Goal: Task Accomplishment & Management: Use online tool/utility

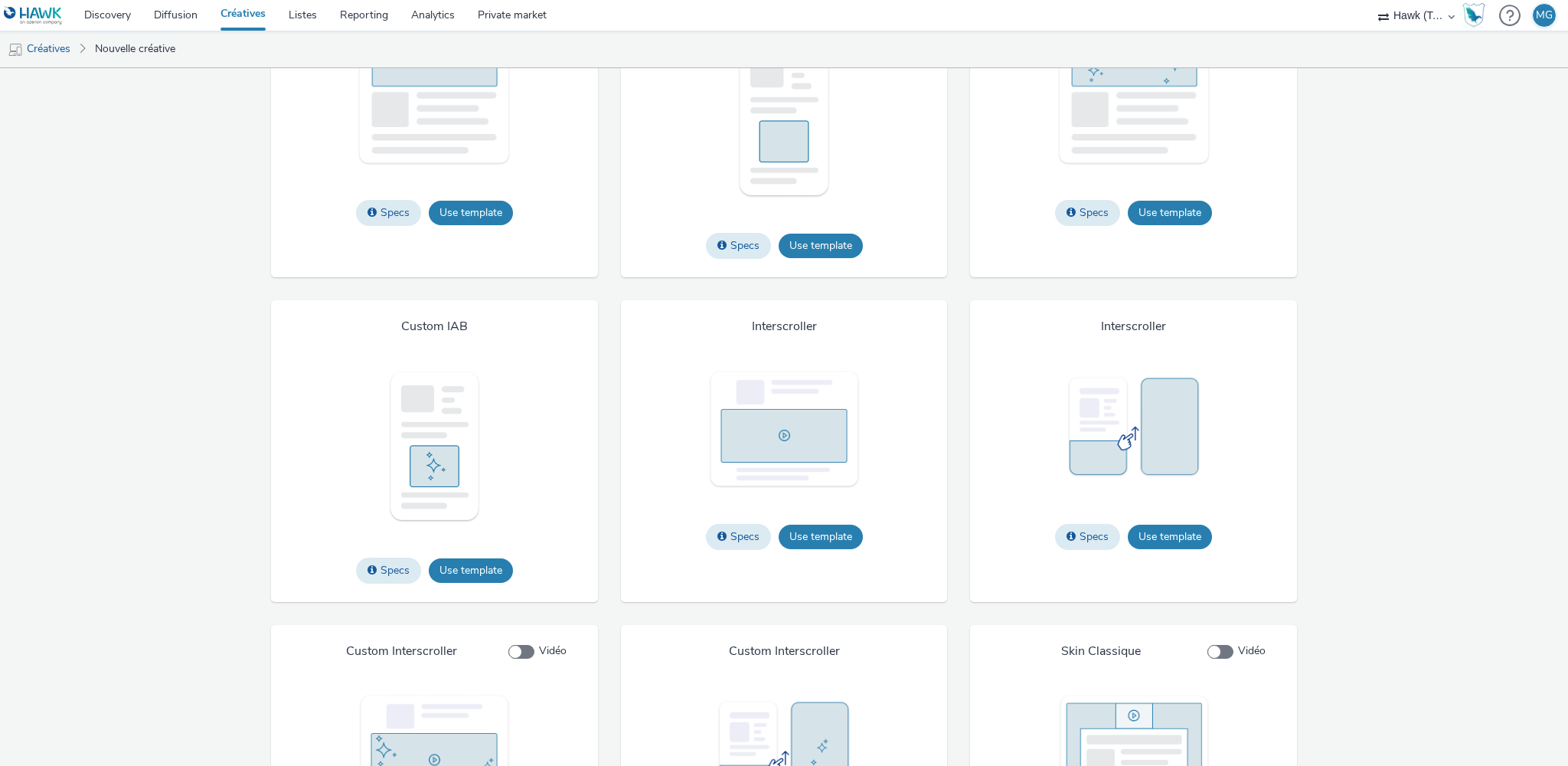
scroll to position [2269, 0]
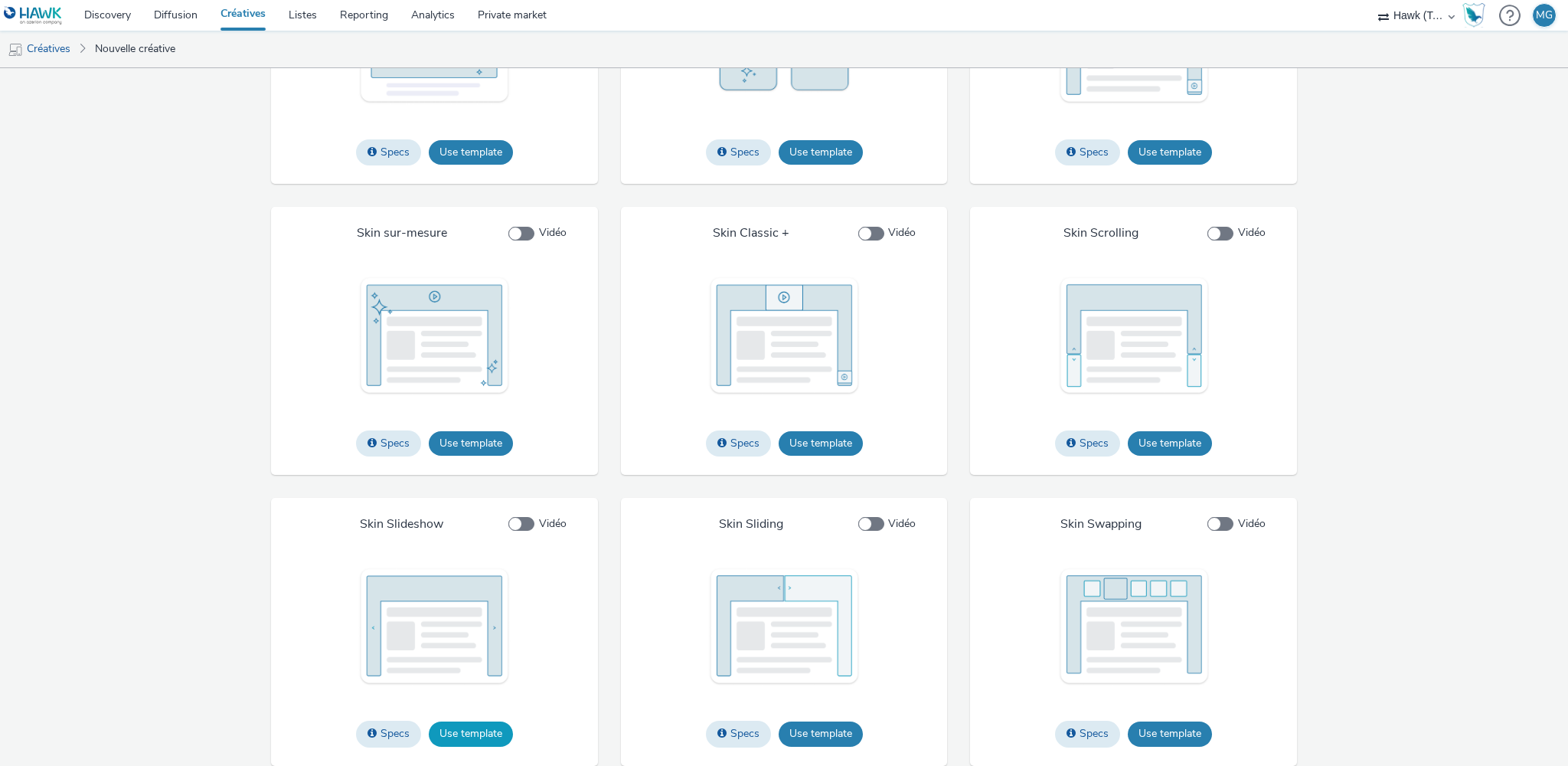
click at [486, 736] on button "Use template" at bounding box center [471, 733] width 84 height 25
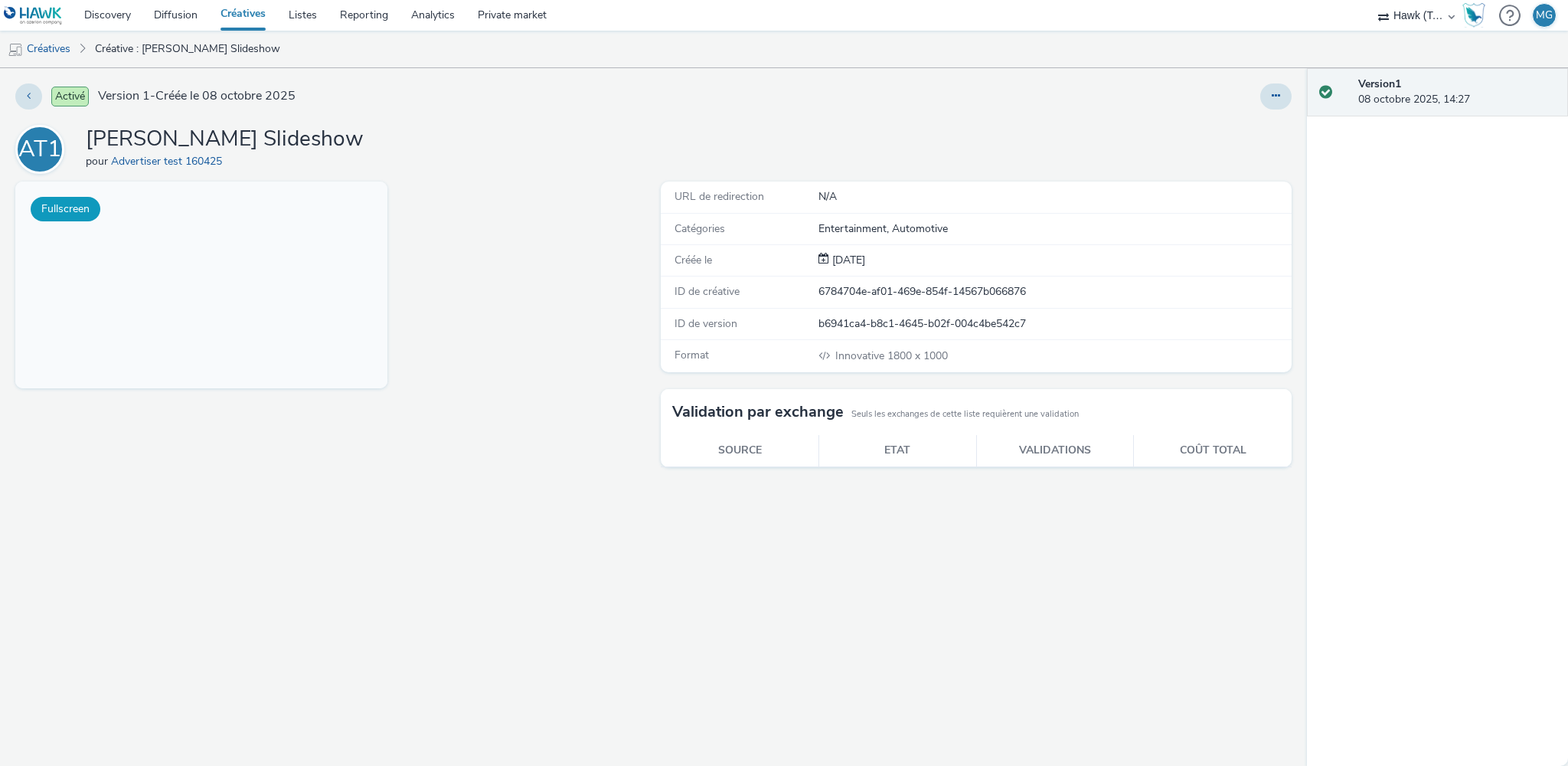
click at [62, 206] on button "Fullscreen" at bounding box center [66, 209] width 70 height 25
click at [206, 44] on link "Créative : Nidoris Slideshow" at bounding box center [187, 49] width 201 height 37
click at [28, 95] on icon at bounding box center [29, 95] width 4 height 10
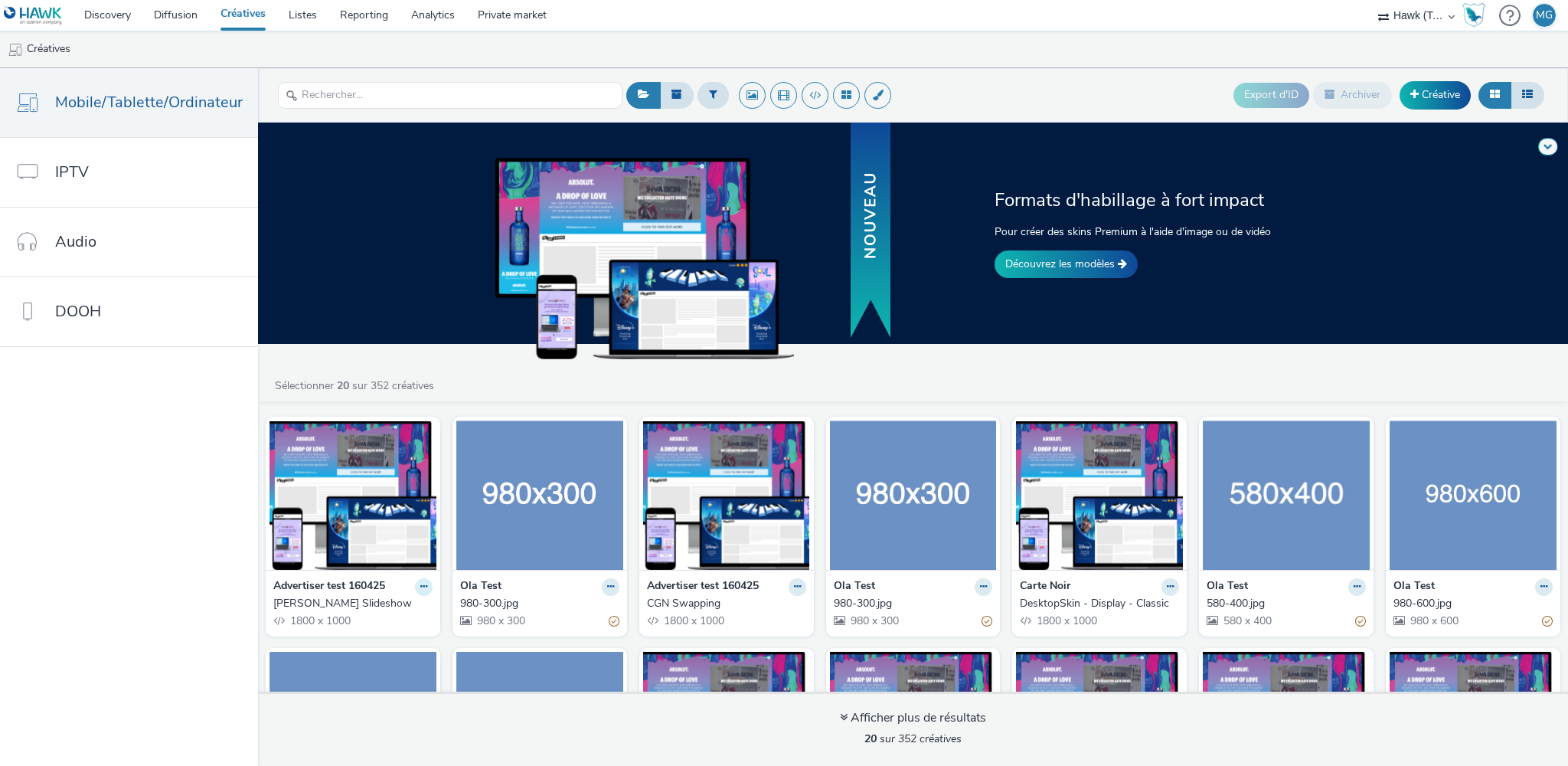
click at [423, 585] on button at bounding box center [423, 587] width 17 height 17
click at [369, 613] on link "Modifier" at bounding box center [375, 613] width 115 height 31
click at [195, 590] on nav "Mobile/Tablette/Ordinateur IPTV Audio DOOH" at bounding box center [129, 417] width 258 height 698
click at [353, 530] on img at bounding box center [353, 495] width 167 height 149
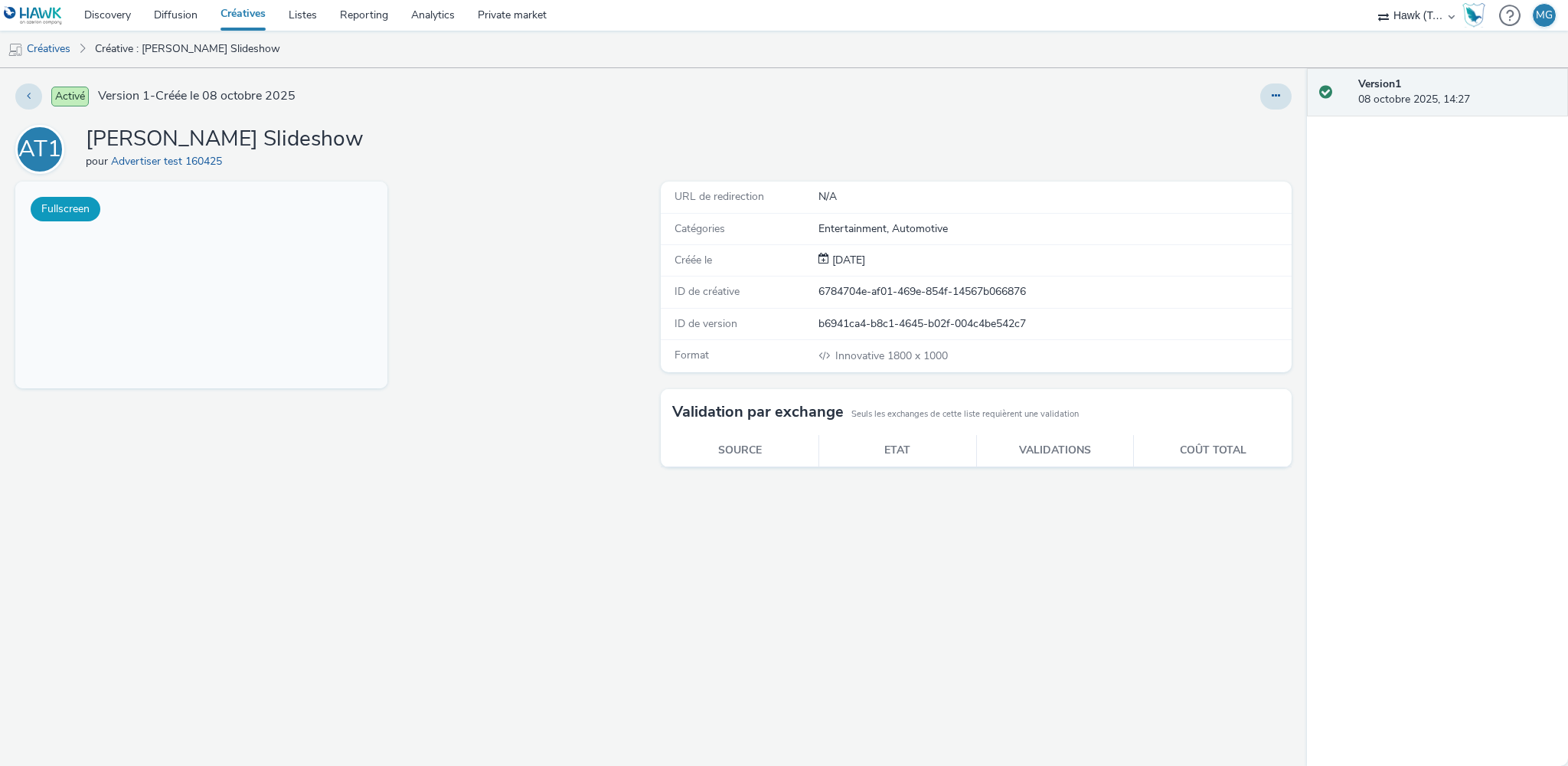
click at [63, 200] on button "Fullscreen" at bounding box center [66, 209] width 70 height 25
click at [56, 209] on button "Fullscreen" at bounding box center [66, 209] width 70 height 25
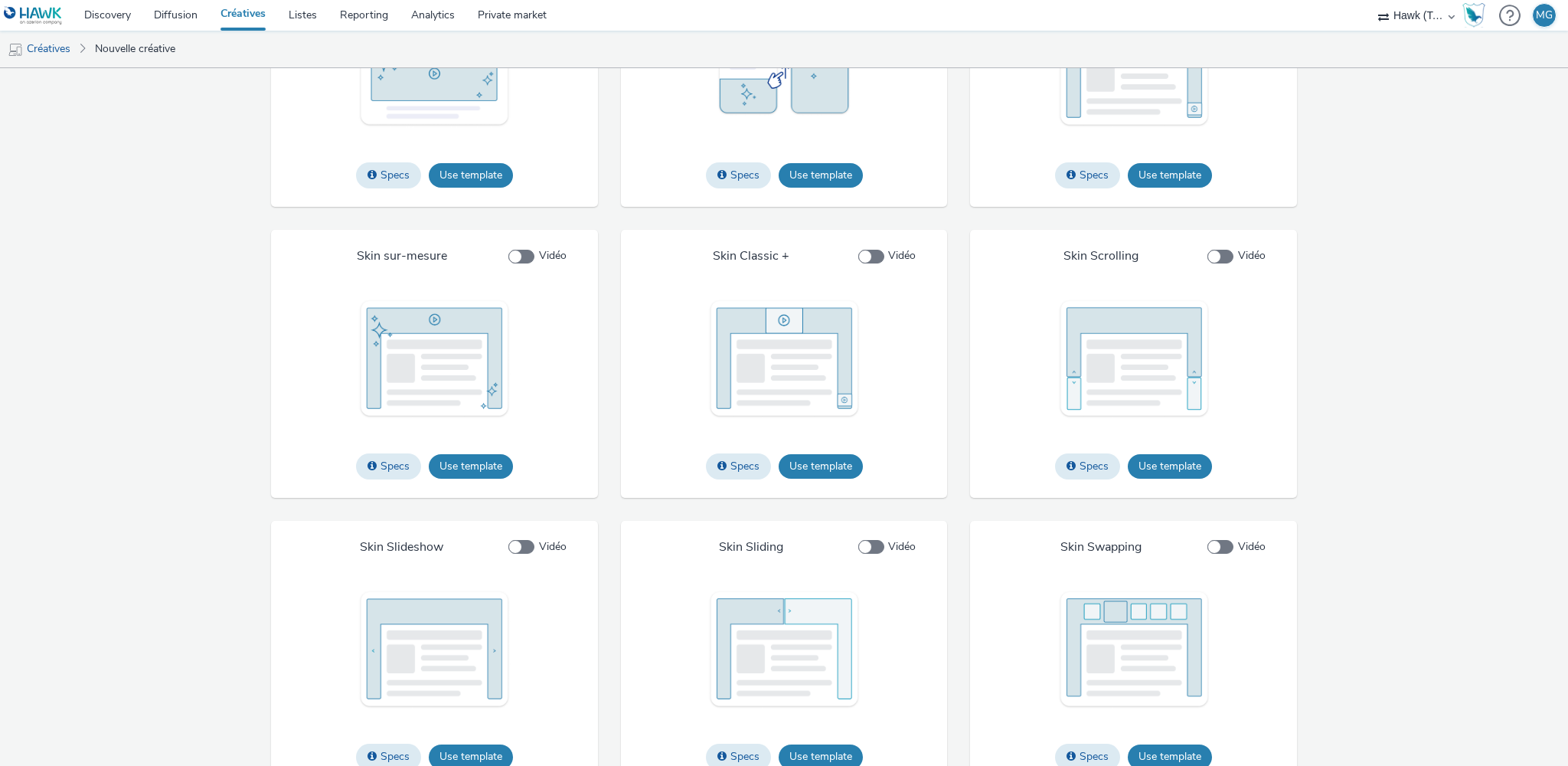
scroll to position [2205, 0]
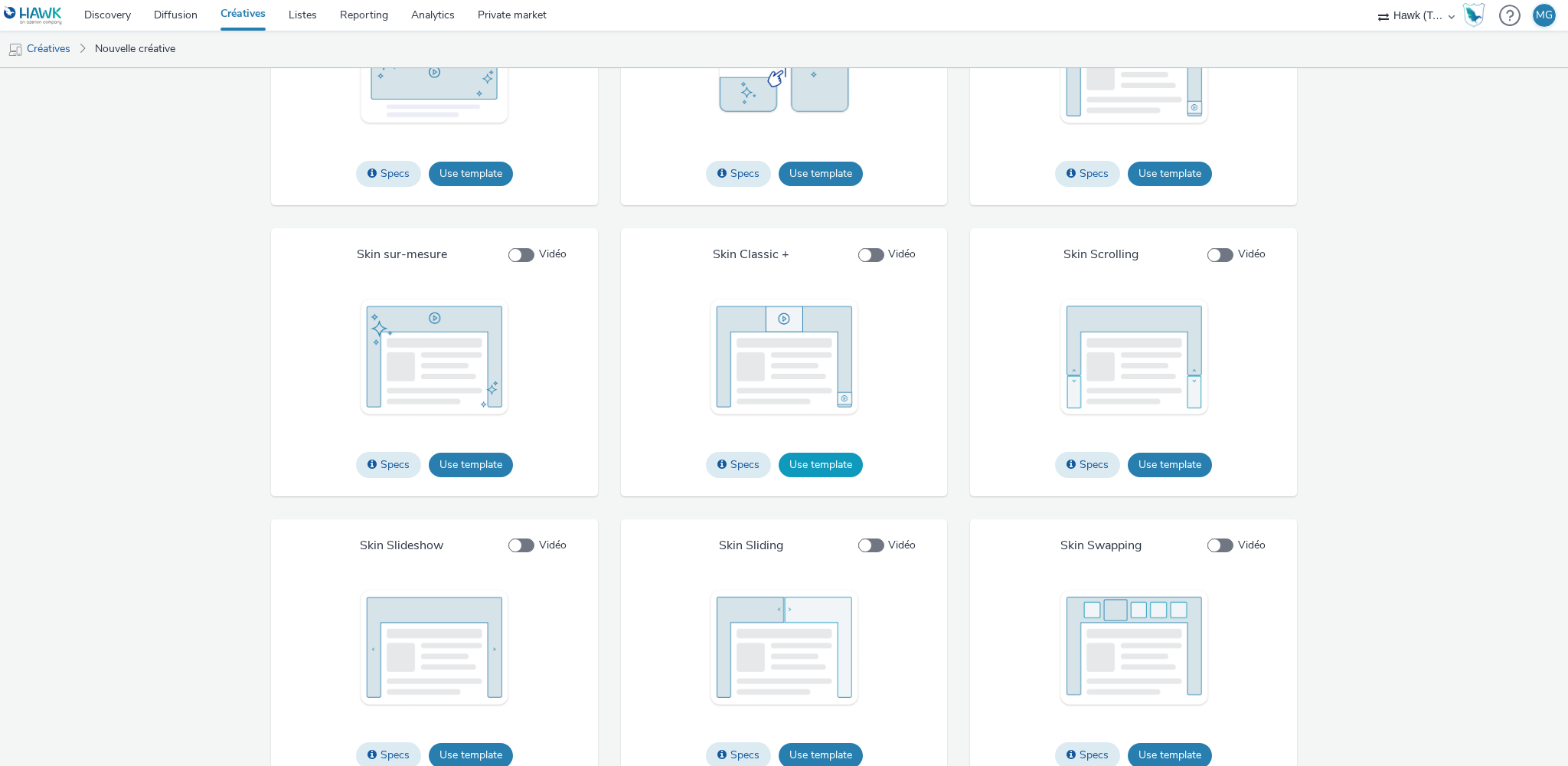
click at [800, 478] on button "Use template" at bounding box center [821, 465] width 84 height 25
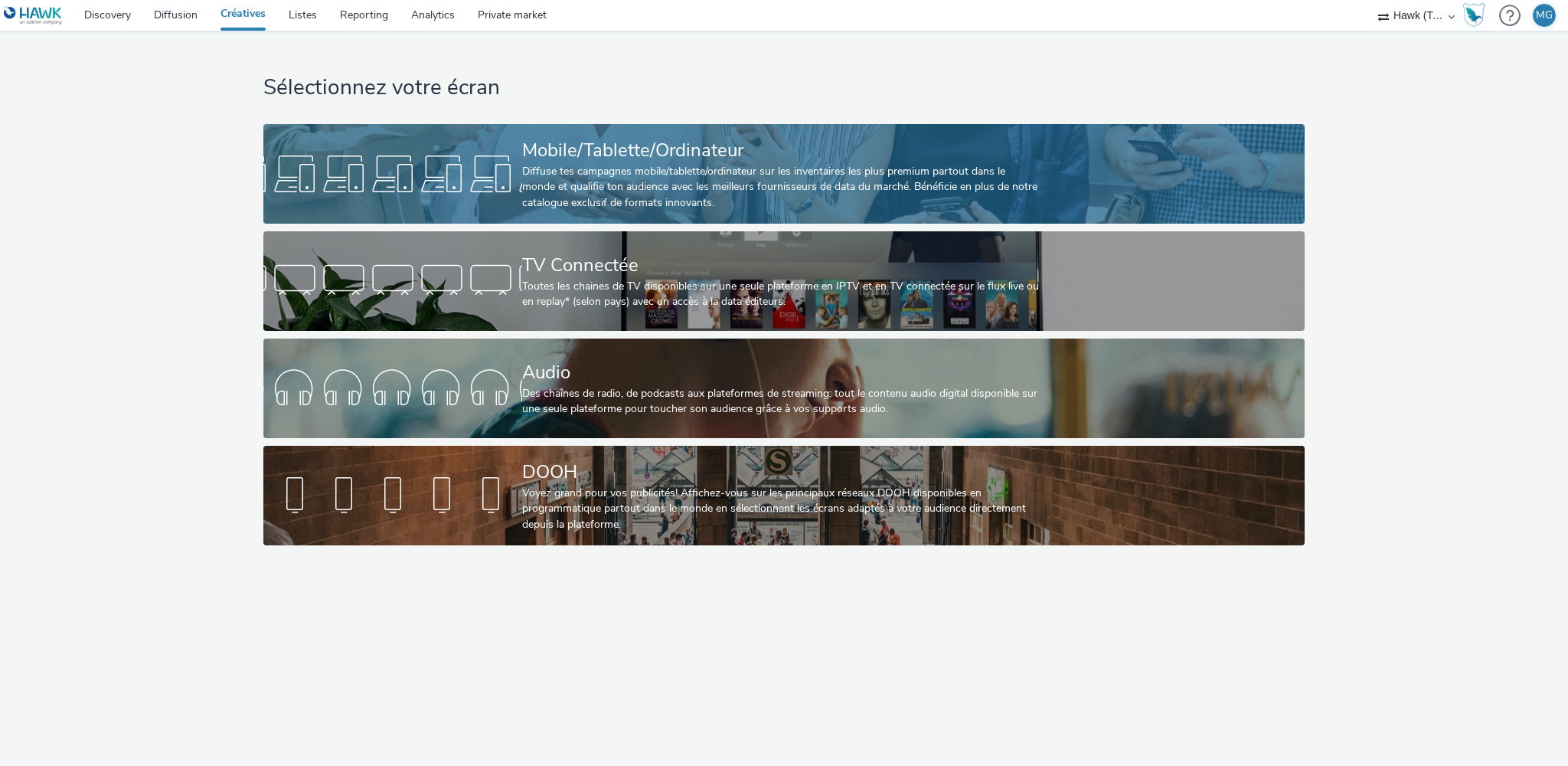
click at [575, 167] on div "Diffuse tes campagnes mobile/tablette/ordinateur sur les inventaires les plus p…" at bounding box center [781, 187] width 518 height 47
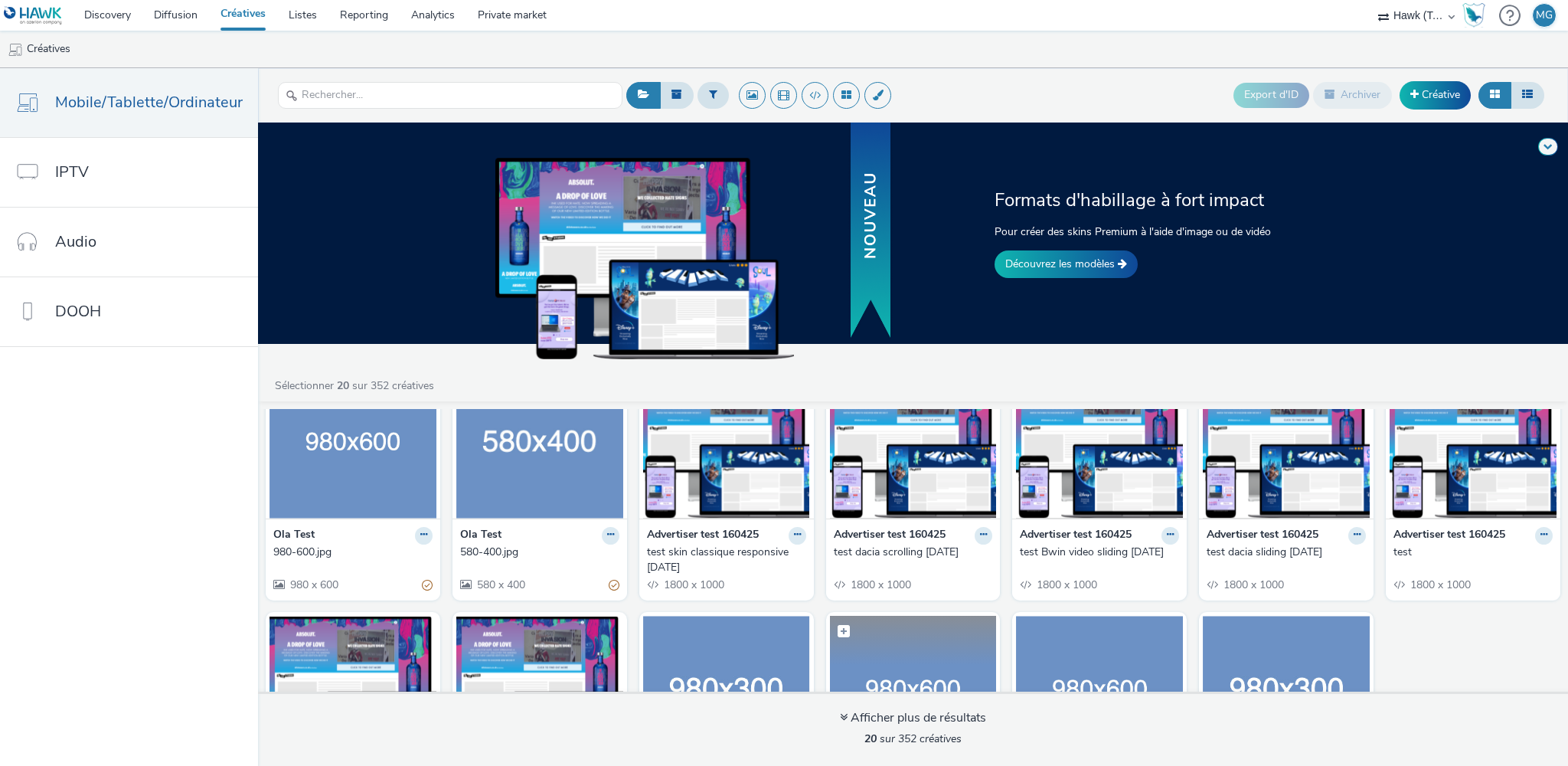
scroll to position [249, 0]
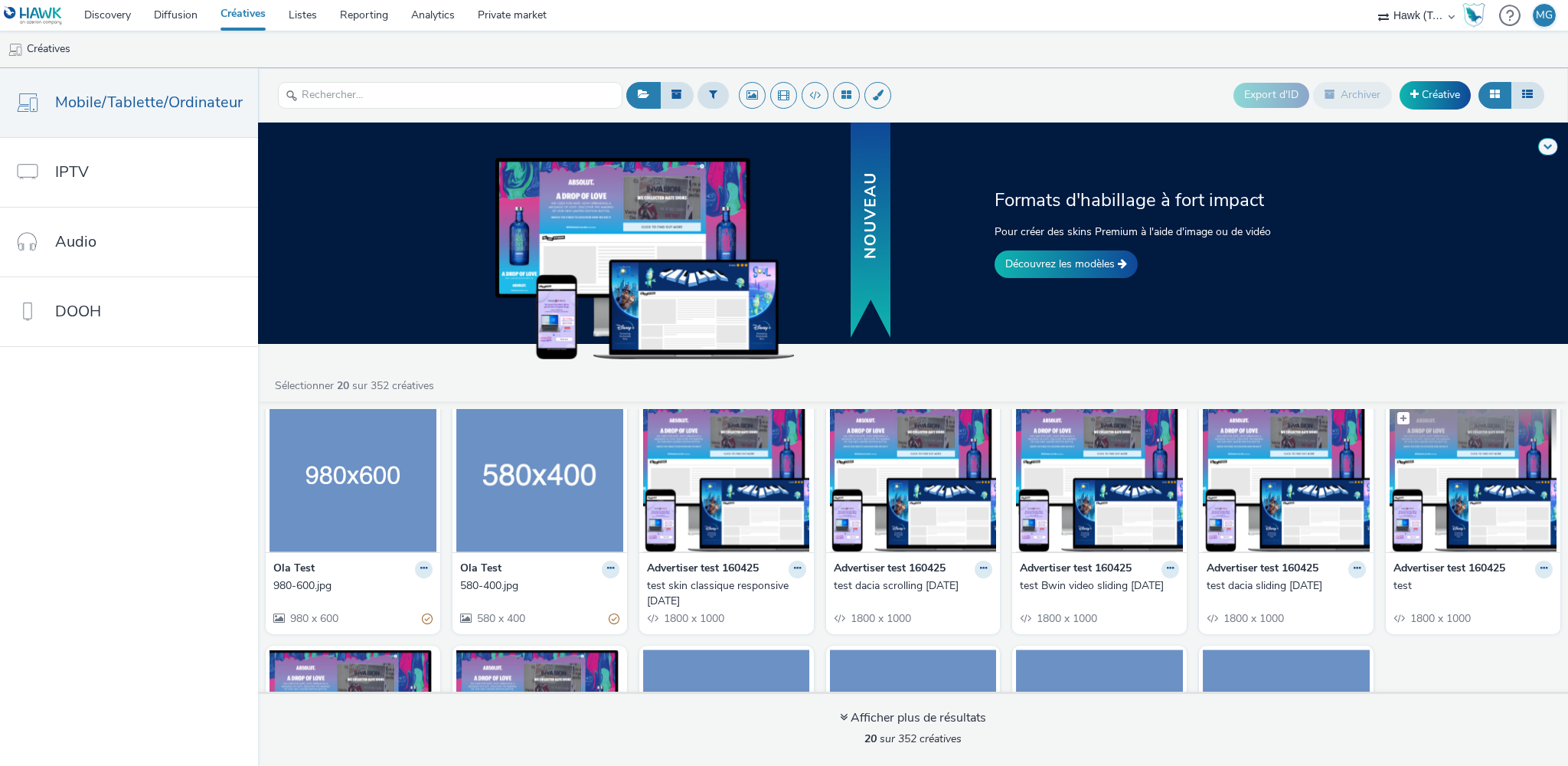
click at [1454, 504] on img at bounding box center [1473, 478] width 167 height 149
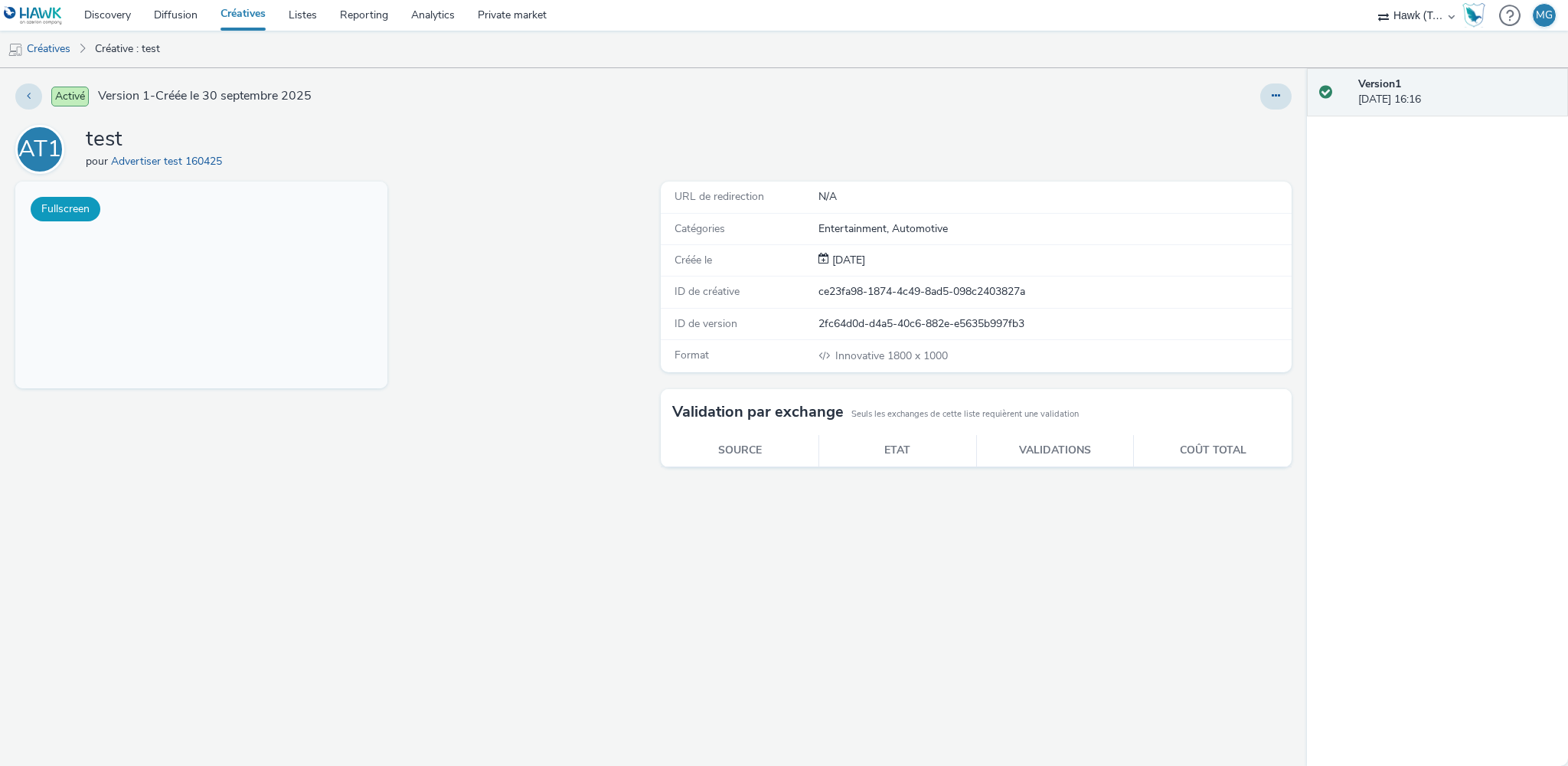
click at [72, 211] on button "Fullscreen" at bounding box center [66, 209] width 70 height 25
click at [33, 96] on button at bounding box center [29, 96] width 27 height 26
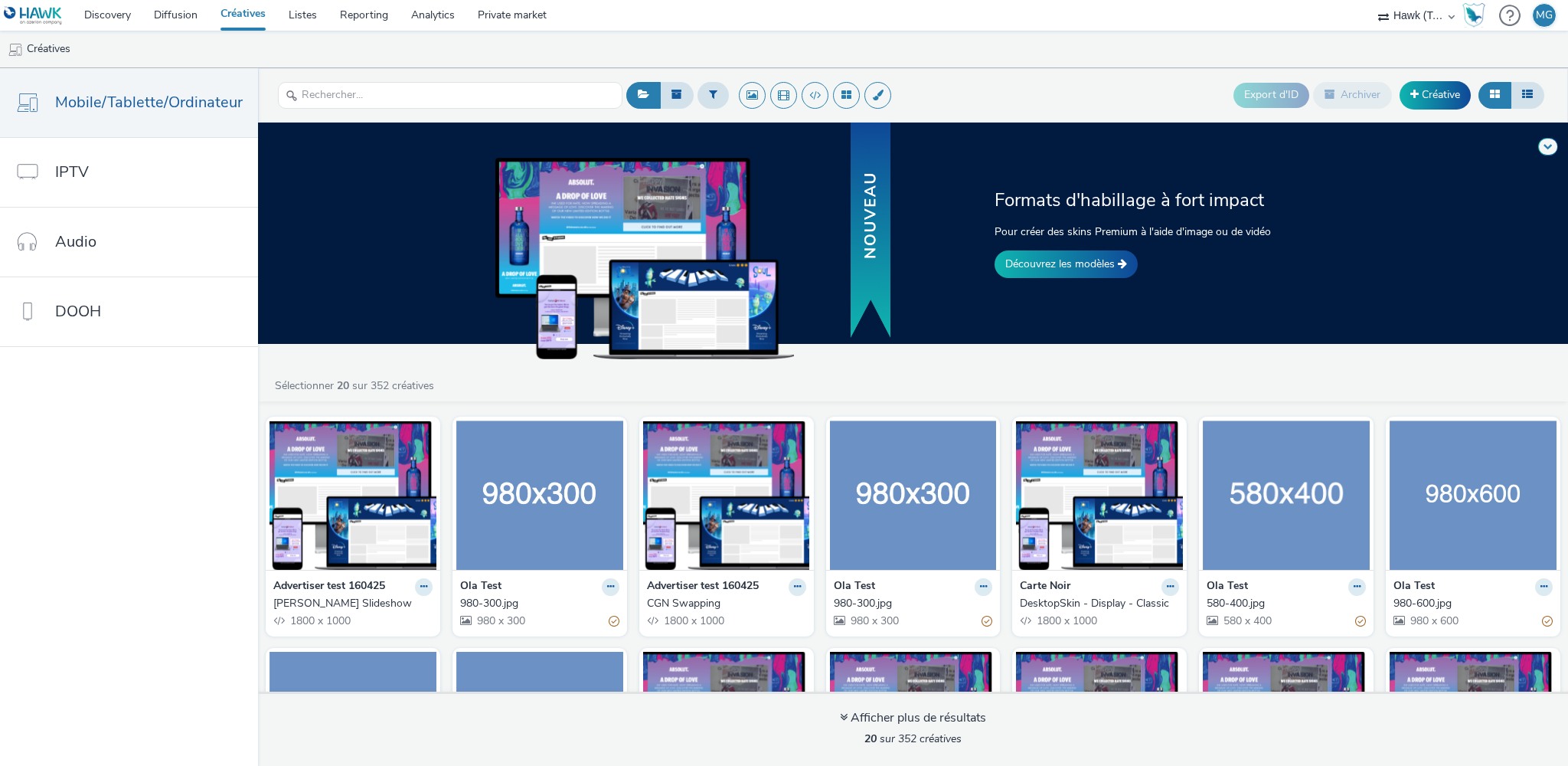
click at [983, 342] on div "Formats d'habillage à fort impact Pour créer des skins Premium à l'aide d'image…" at bounding box center [913, 233] width 1321 height 222
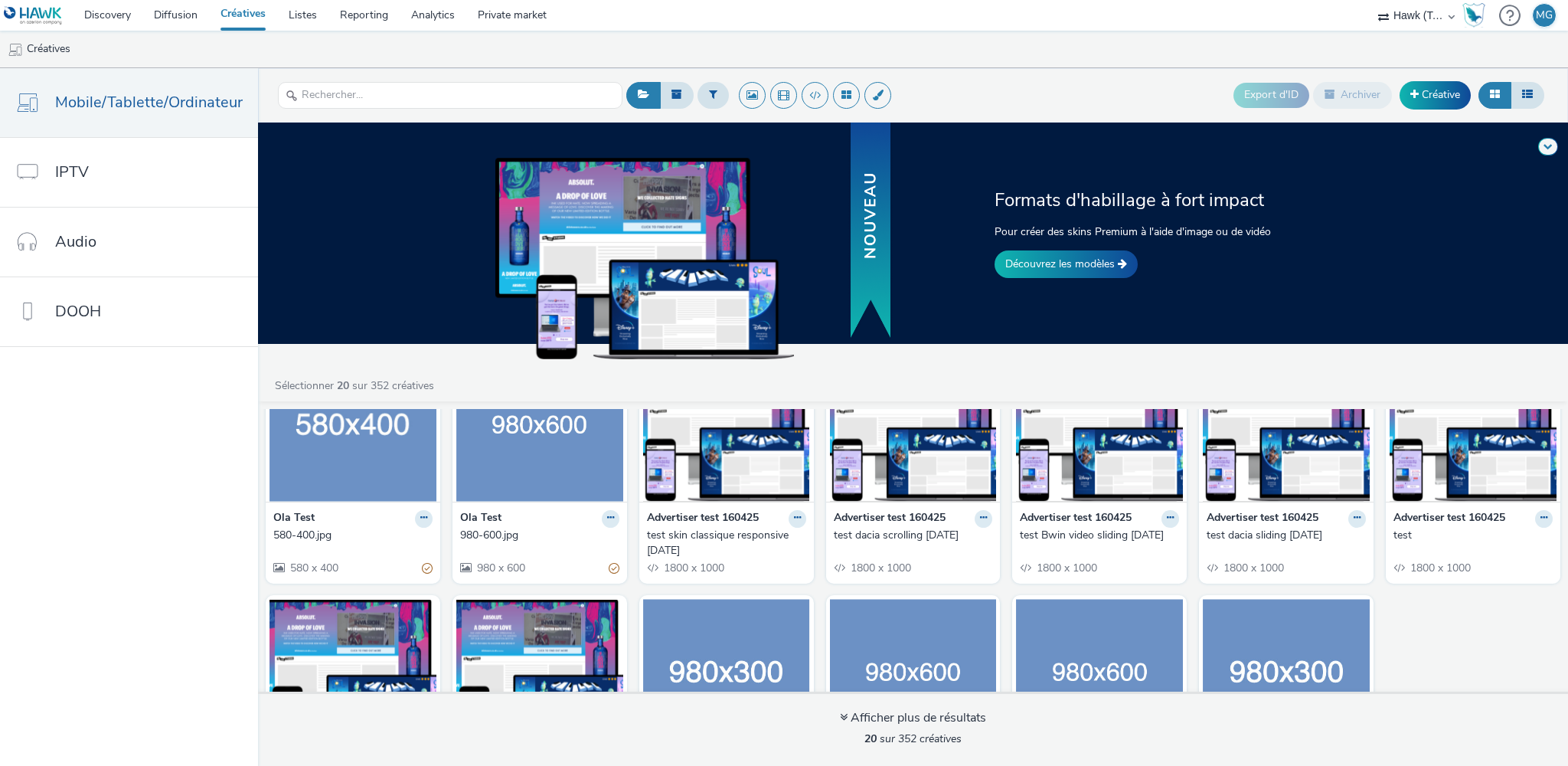
scroll to position [310, 0]
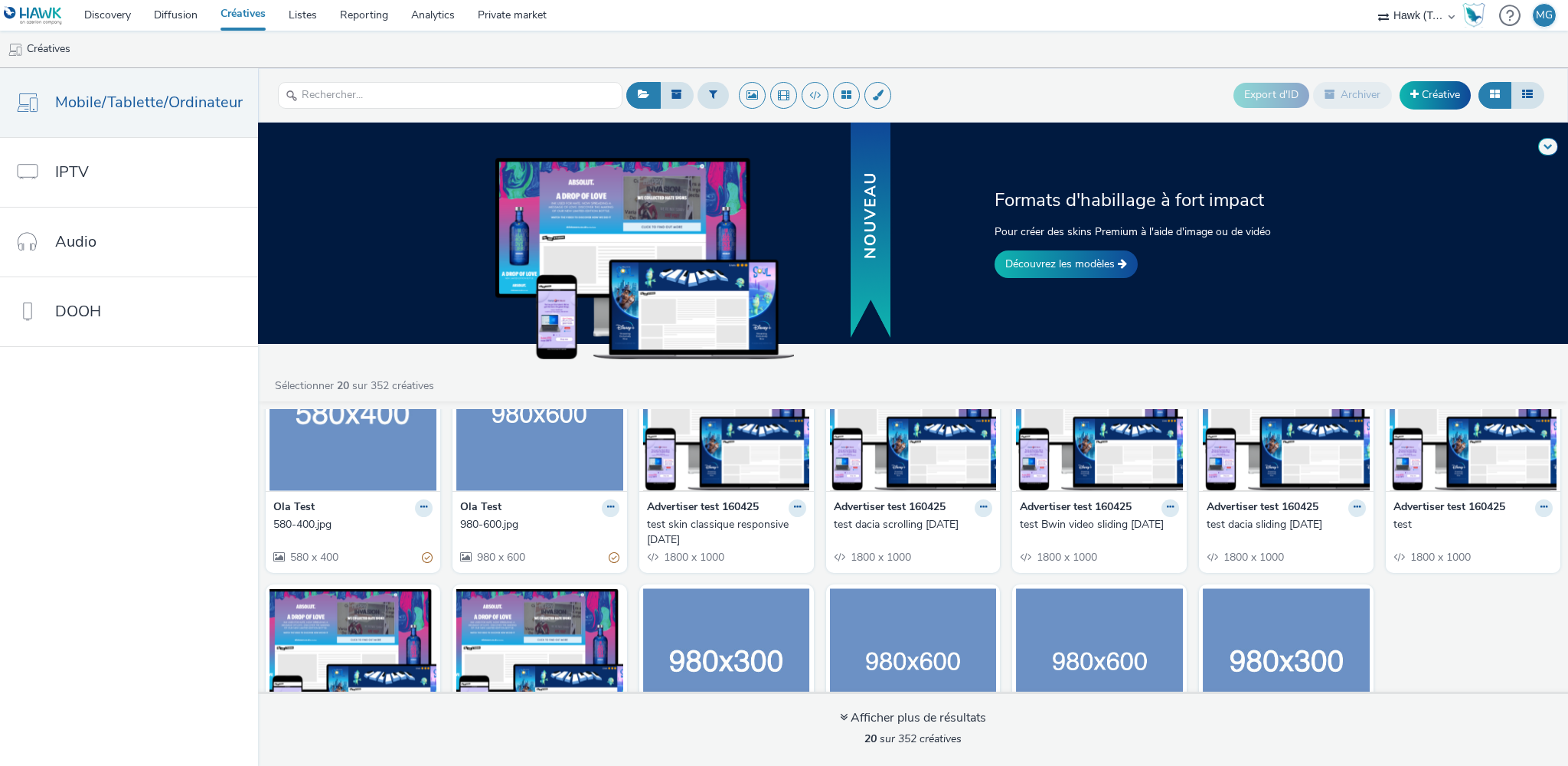
click at [751, 468] on img at bounding box center [727, 416] width 167 height 149
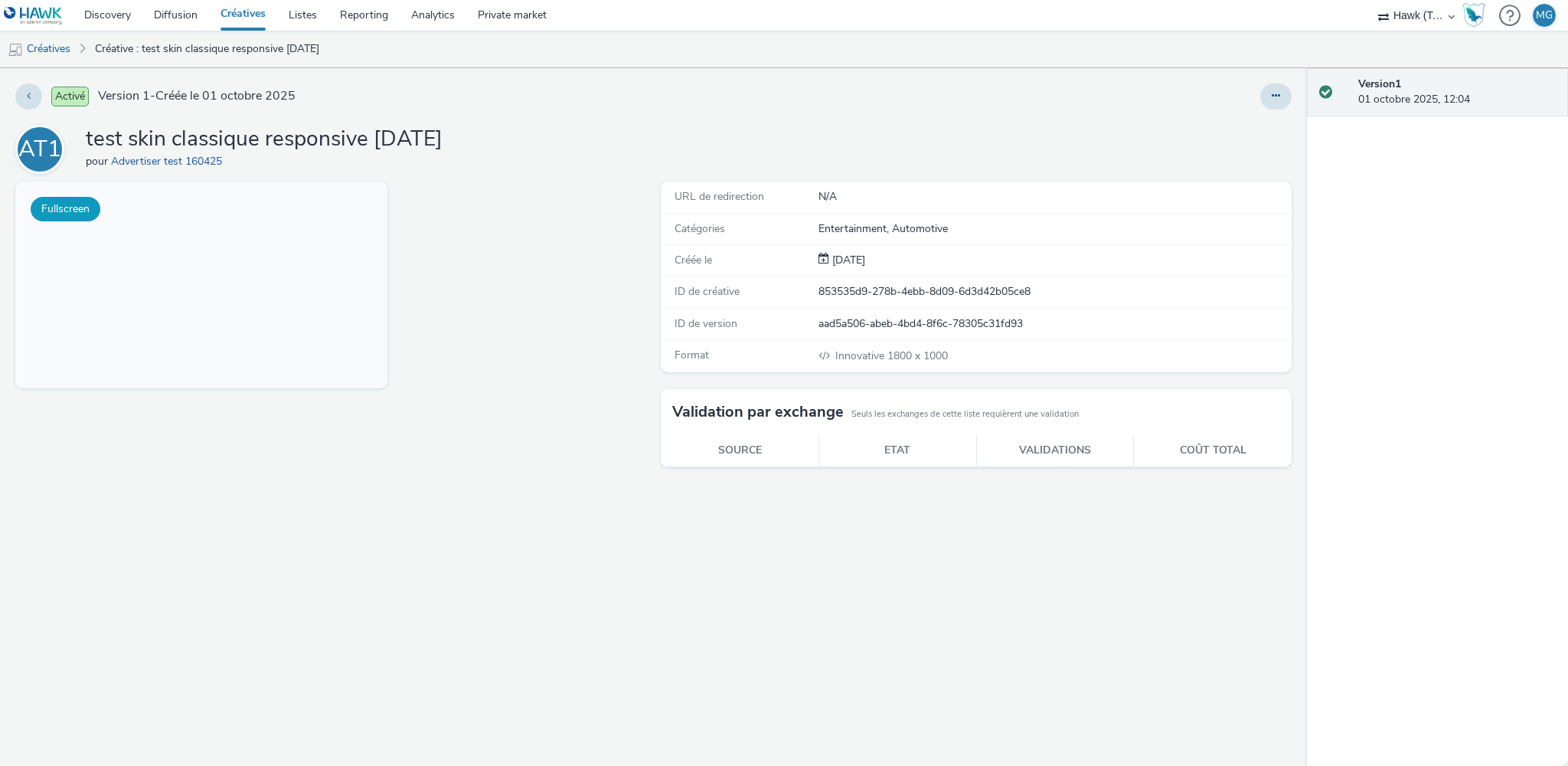
click at [76, 206] on button "Fullscreen" at bounding box center [66, 209] width 70 height 25
click at [32, 103] on button at bounding box center [29, 96] width 27 height 26
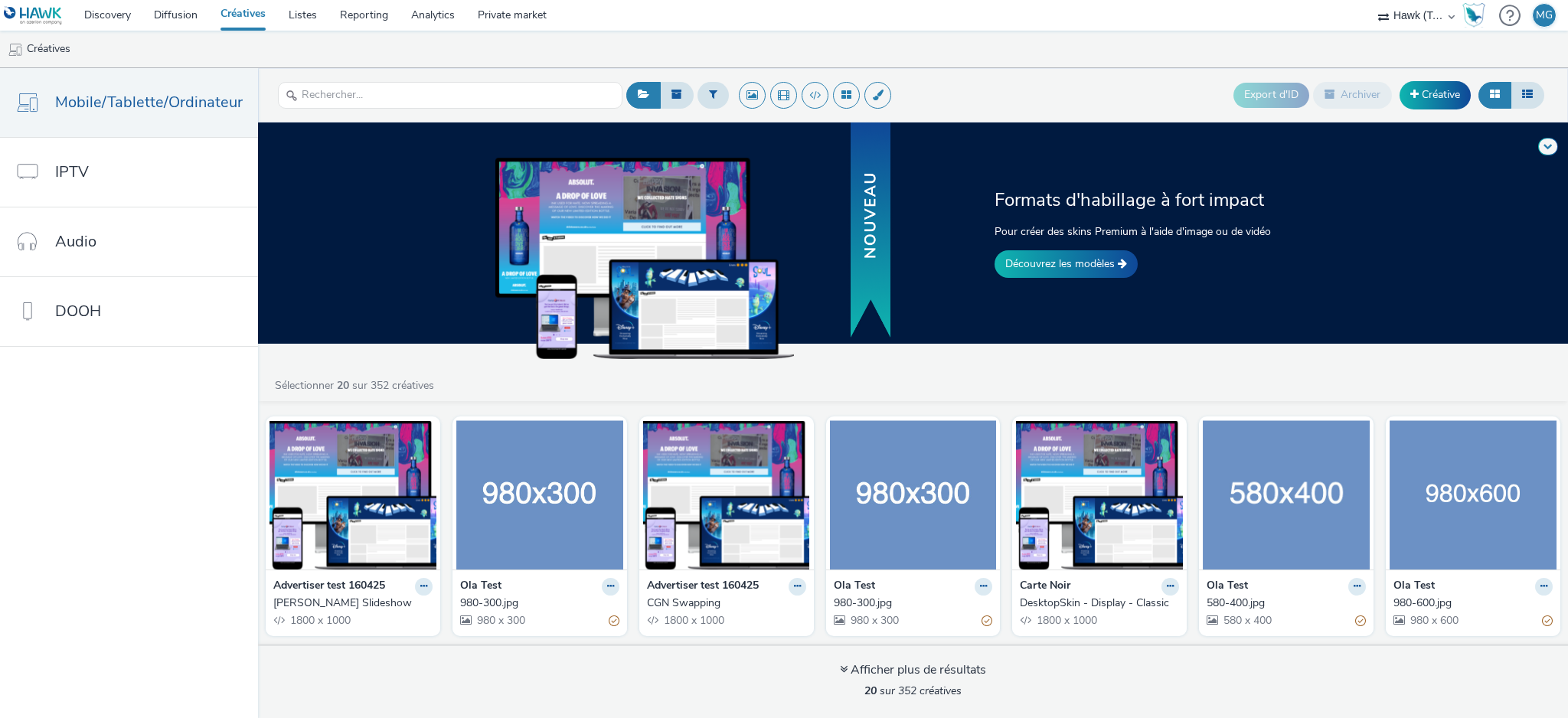
click at [552, 373] on div "Formats d'habillage à fort impact Pour créer des skins Premium à l'aide d'image…" at bounding box center [913, 420] width 1310 height 596
click at [1088, 76] on div "Export d'ID Archiver Créative" at bounding box center [1085, 95] width 925 height 37
click at [1430, 89] on link "Créative" at bounding box center [1435, 95] width 71 height 28
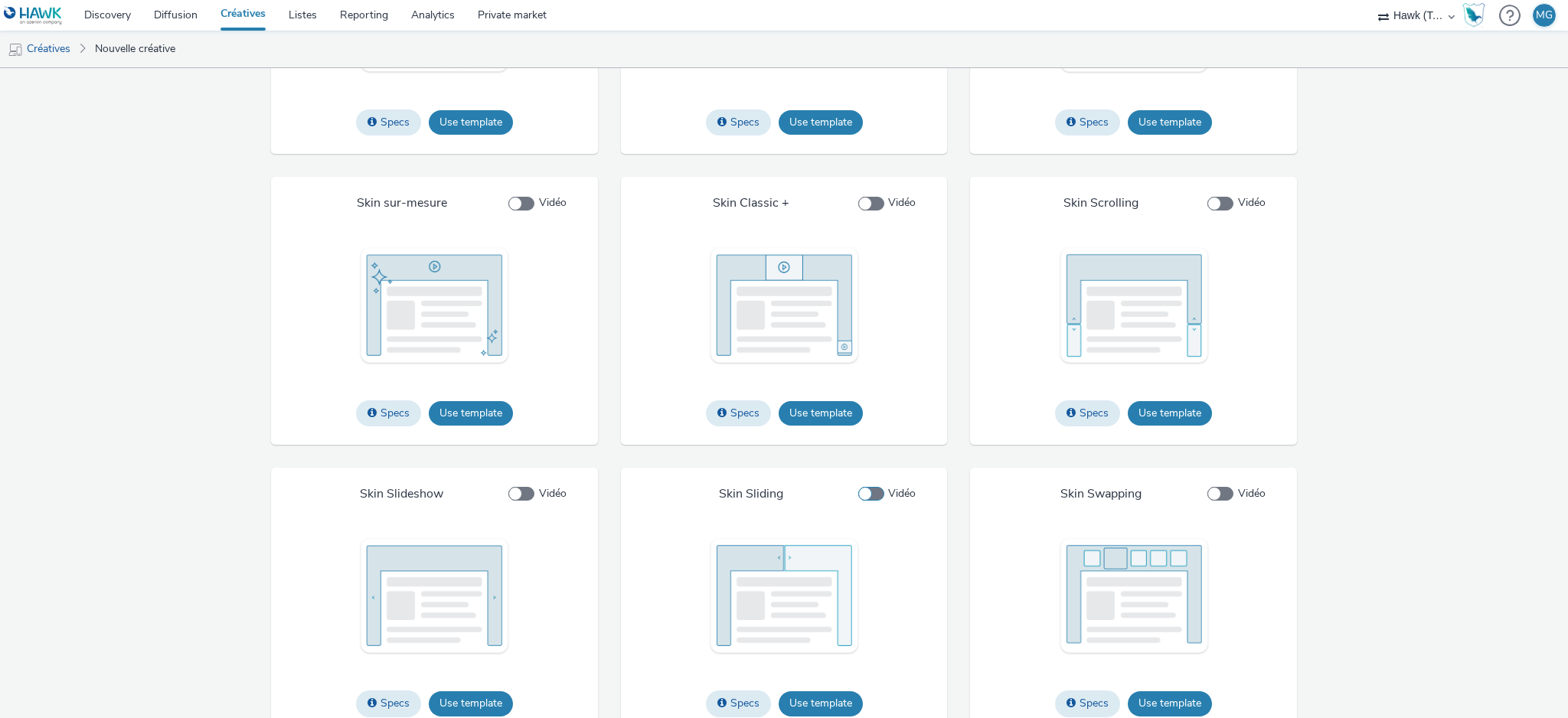
scroll to position [2255, 0]
click at [833, 427] on button "Use template" at bounding box center [821, 414] width 84 height 25
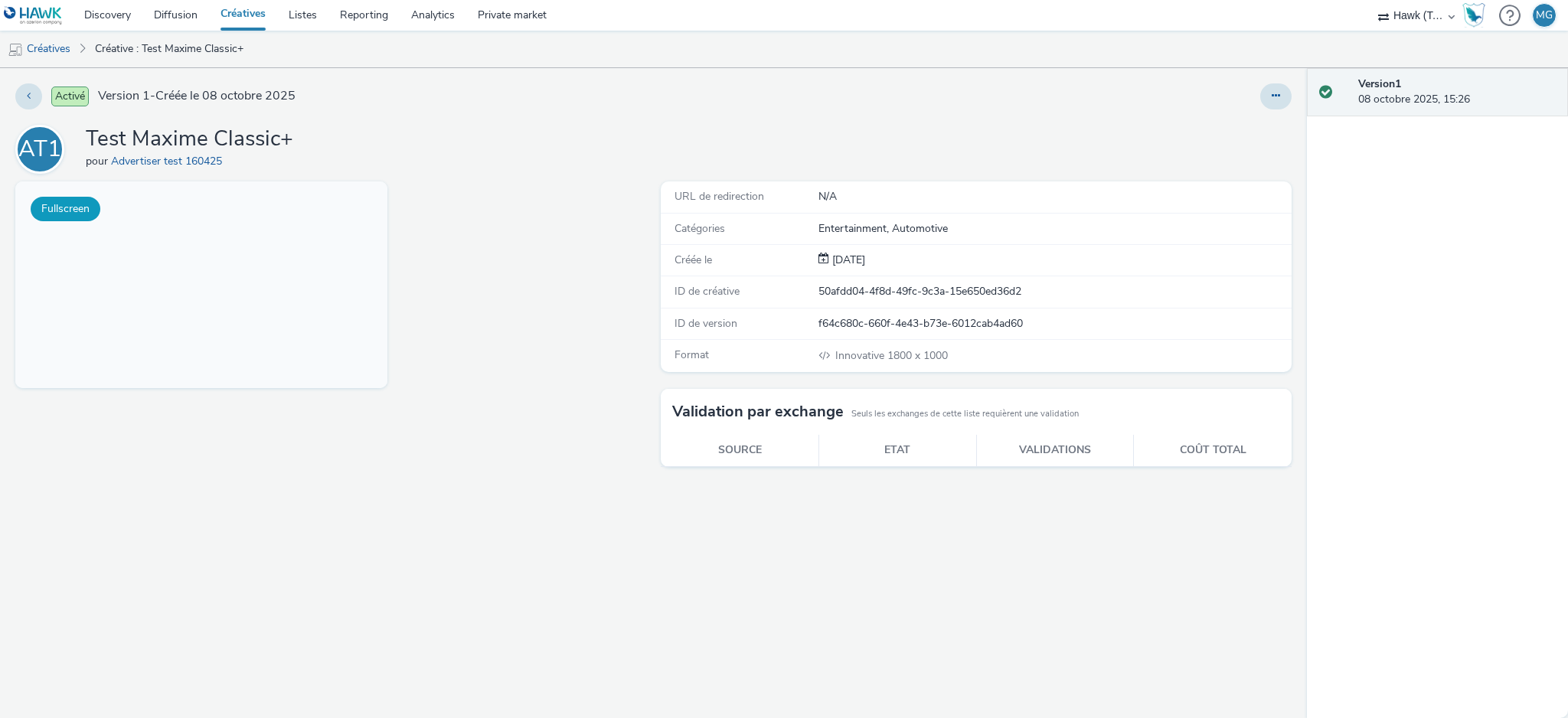
click at [63, 211] on button "Fullscreen" at bounding box center [66, 209] width 70 height 25
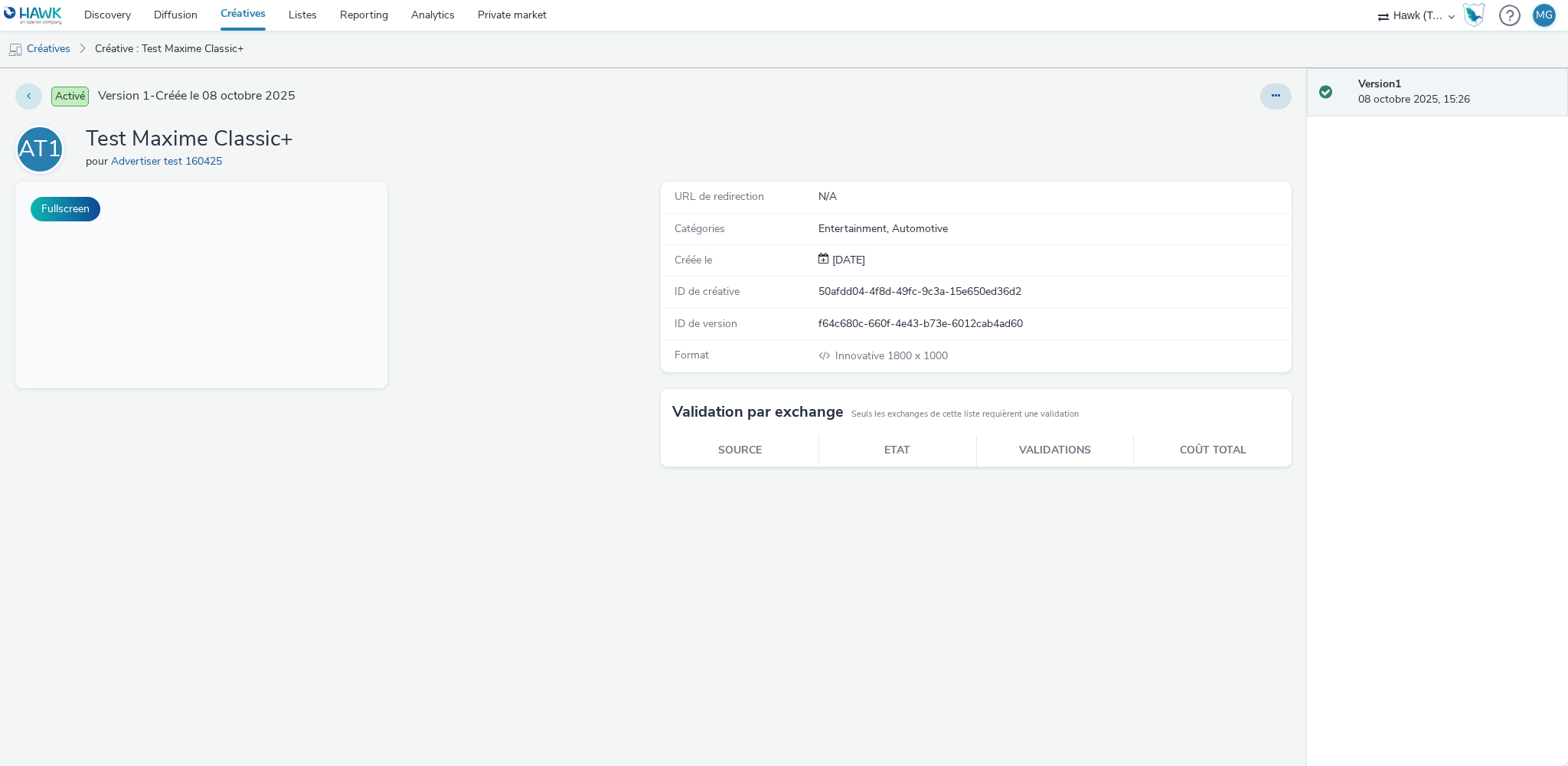
click at [32, 99] on button at bounding box center [29, 96] width 27 height 26
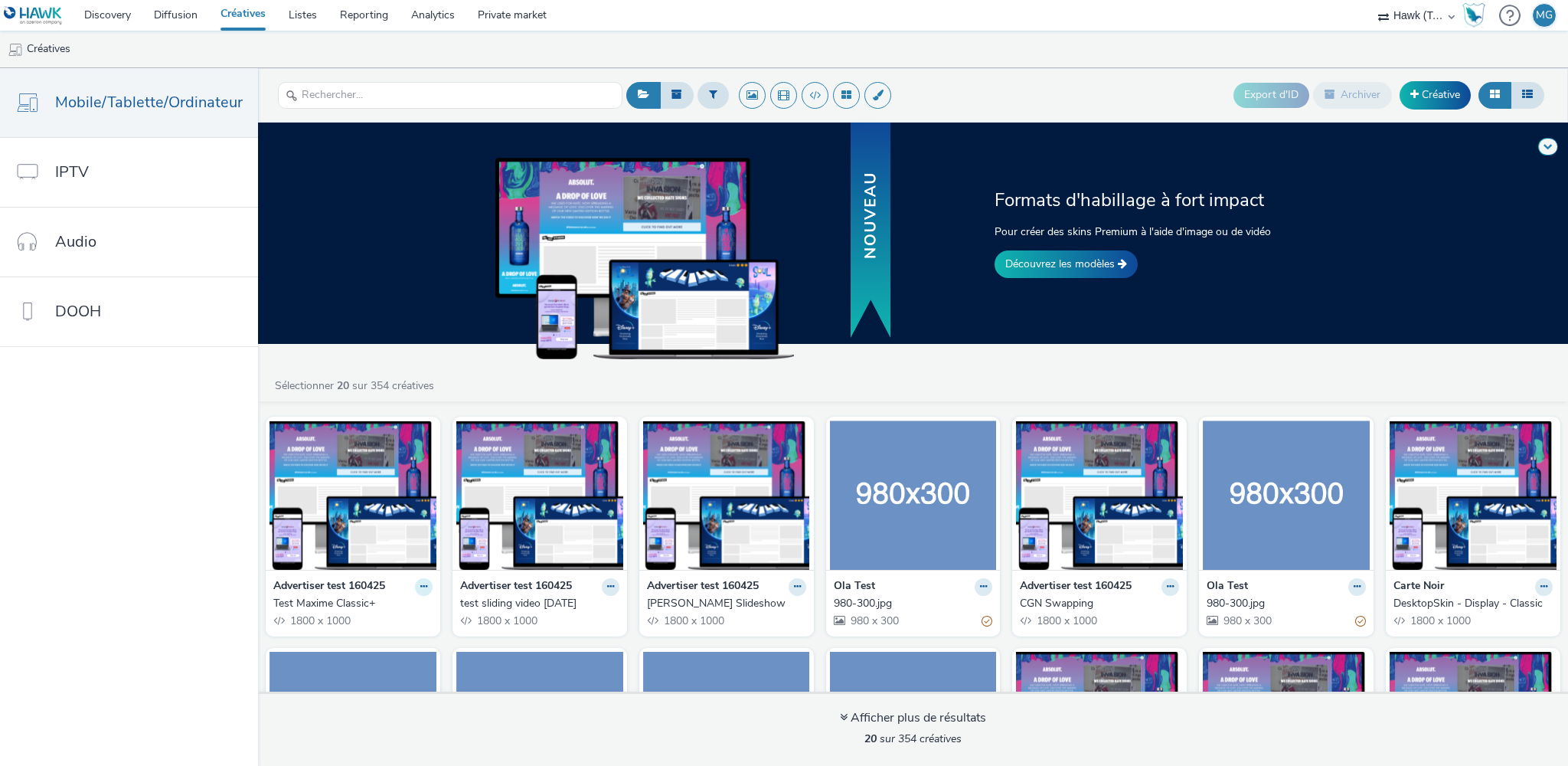
click at [420, 588] on icon at bounding box center [423, 587] width 7 height 10
click at [365, 613] on link "Modifier" at bounding box center [375, 613] width 115 height 31
click at [415, 589] on button at bounding box center [423, 587] width 17 height 17
click at [331, 489] on img at bounding box center [353, 495] width 167 height 149
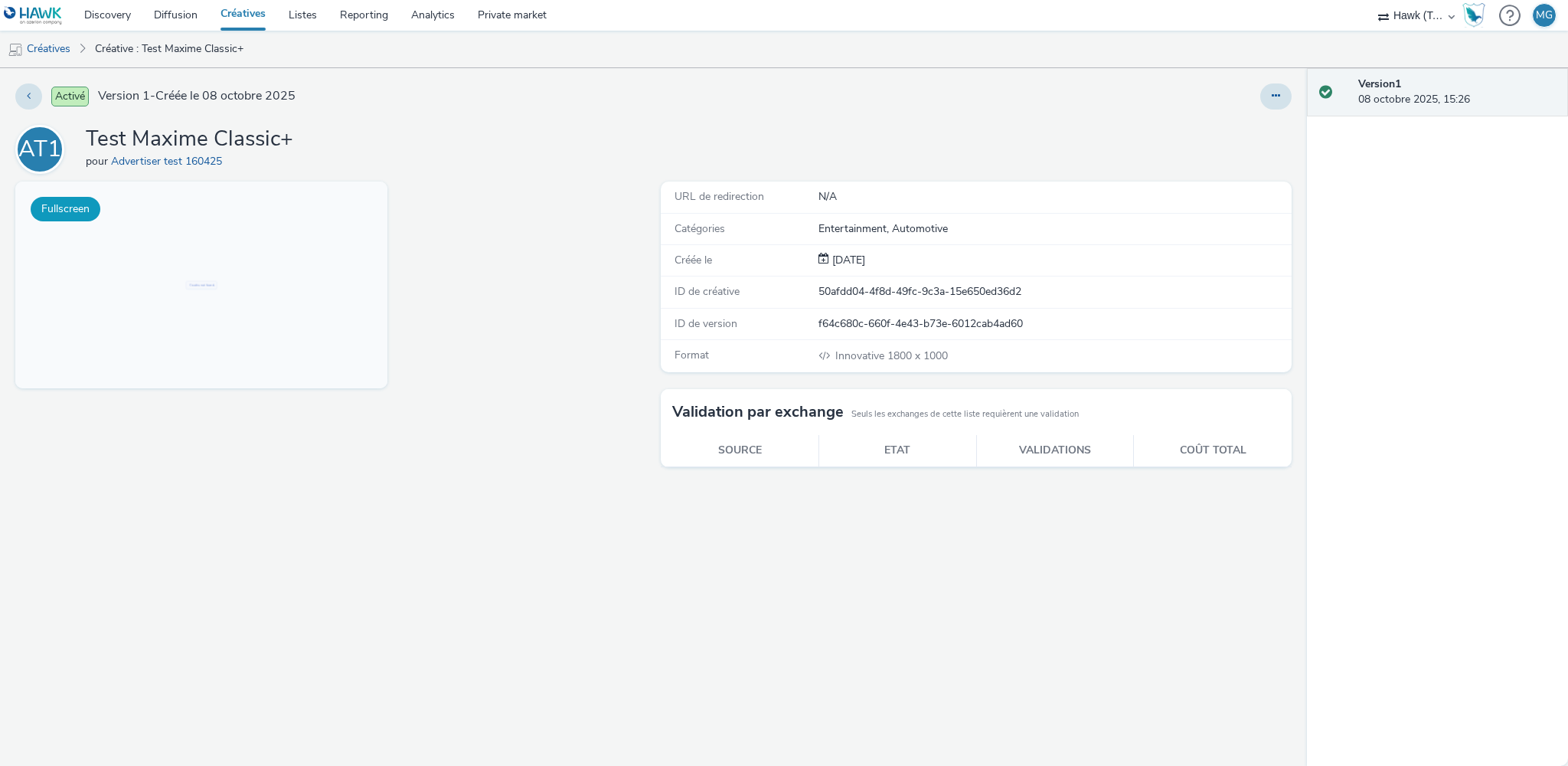
click at [74, 206] on button "Fullscreen" at bounding box center [66, 209] width 70 height 25
click at [24, 94] on button at bounding box center [29, 96] width 27 height 26
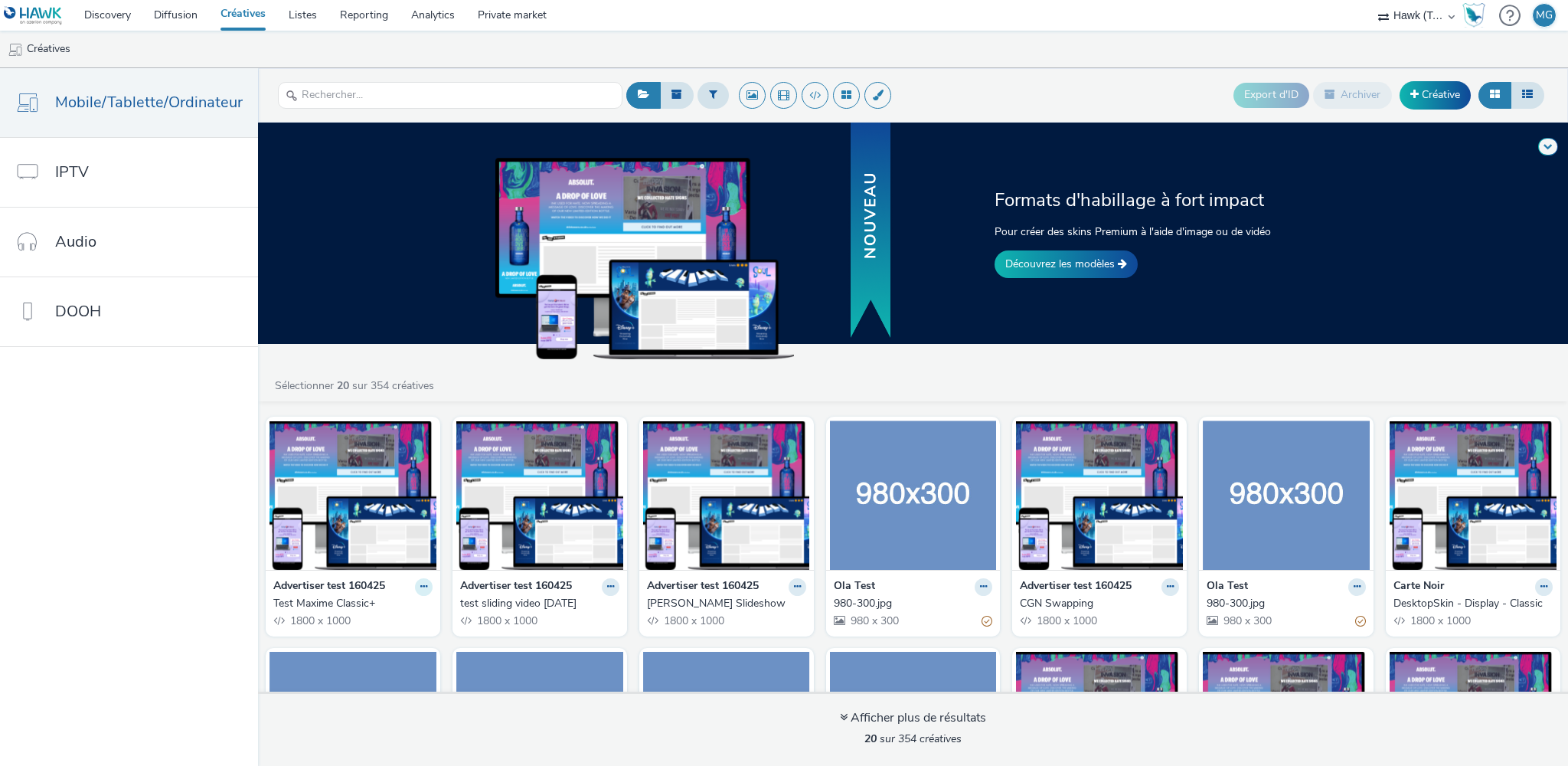
click at [420, 583] on icon at bounding box center [423, 587] width 7 height 10
click at [372, 620] on link "Modifier" at bounding box center [375, 613] width 115 height 31
drag, startPoint x: 138, startPoint y: 597, endPoint x: 160, endPoint y: 586, distance: 24.6
click at [143, 596] on nav "Mobile/Tablette/Ordinateur IPTV Audio DOOH" at bounding box center [129, 417] width 258 height 698
click at [357, 513] on img at bounding box center [353, 495] width 167 height 149
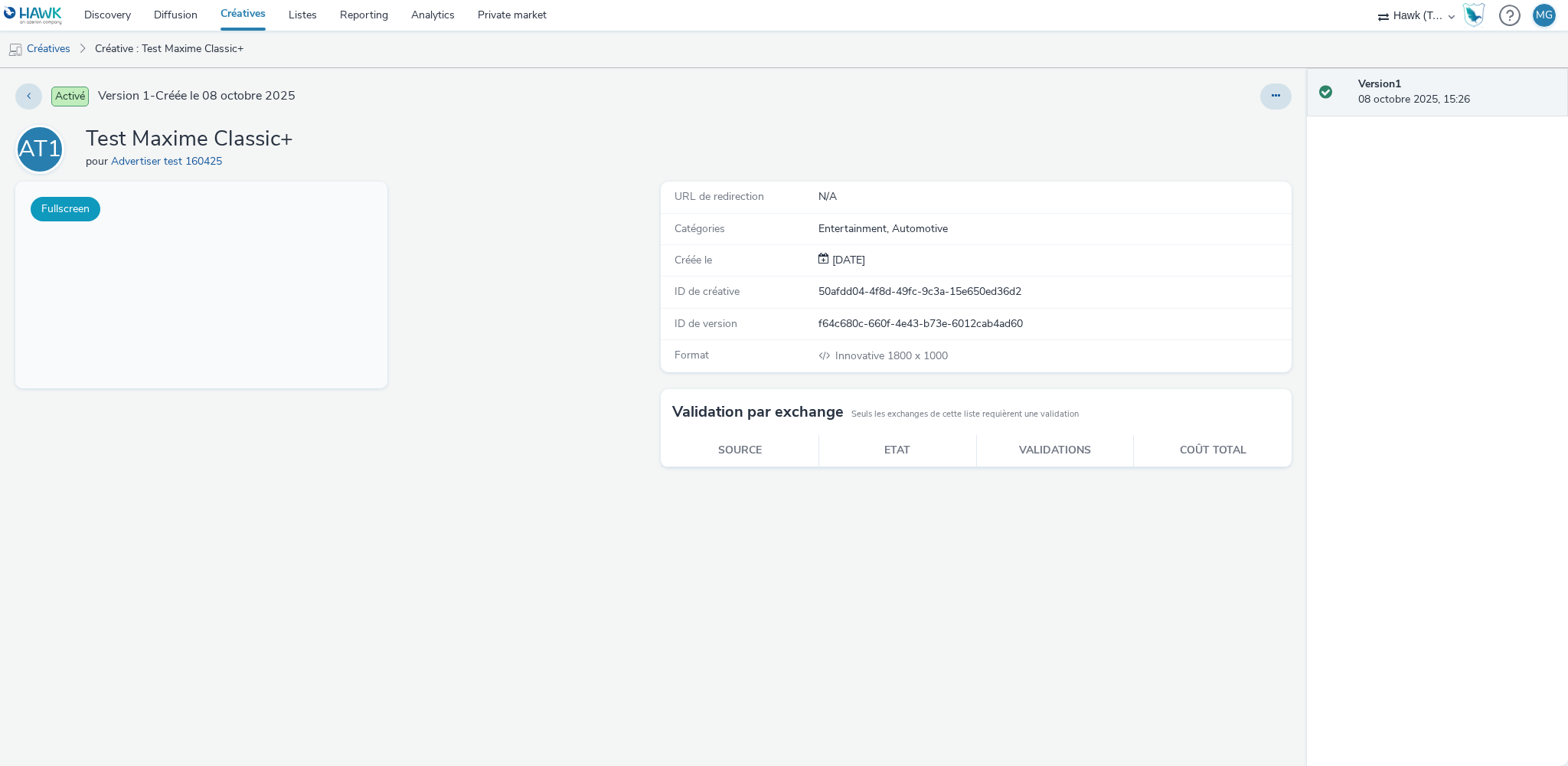
click at [74, 201] on button "Fullscreen" at bounding box center [66, 209] width 70 height 25
click at [34, 100] on button at bounding box center [29, 96] width 27 height 26
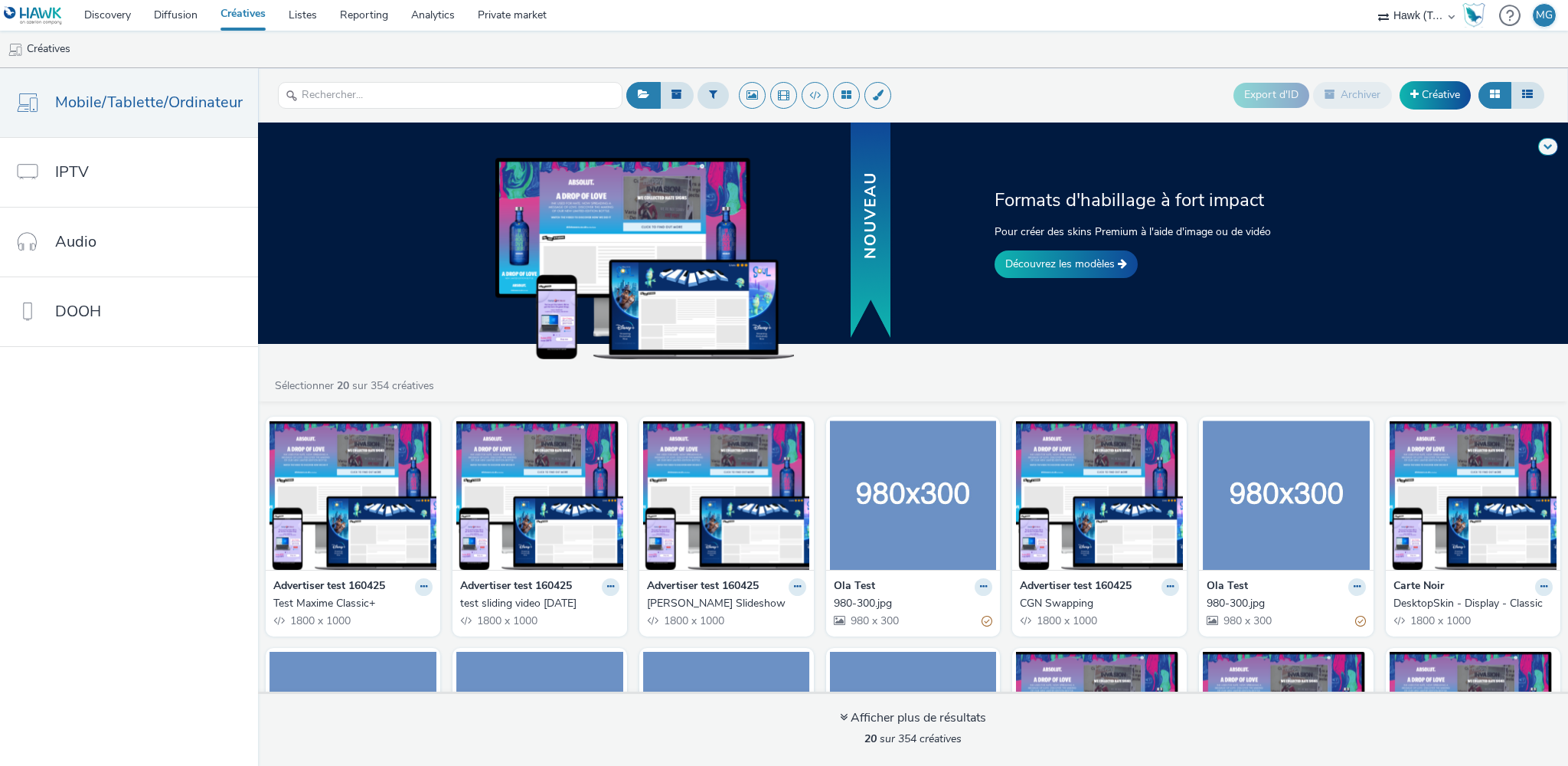
click at [415, 577] on div "Advertiser test 160425 Test Maxime Classic+ 1800 x 1000" at bounding box center [353, 603] width 175 height 67
click at [420, 584] on icon at bounding box center [423, 587] width 7 height 10
click at [352, 610] on link "Modifier" at bounding box center [375, 613] width 115 height 31
drag, startPoint x: 183, startPoint y: 570, endPoint x: 219, endPoint y: 574, distance: 36.2
click at [185, 570] on nav "Mobile/Tablette/Ordinateur IPTV Audio DOOH" at bounding box center [129, 417] width 258 height 698
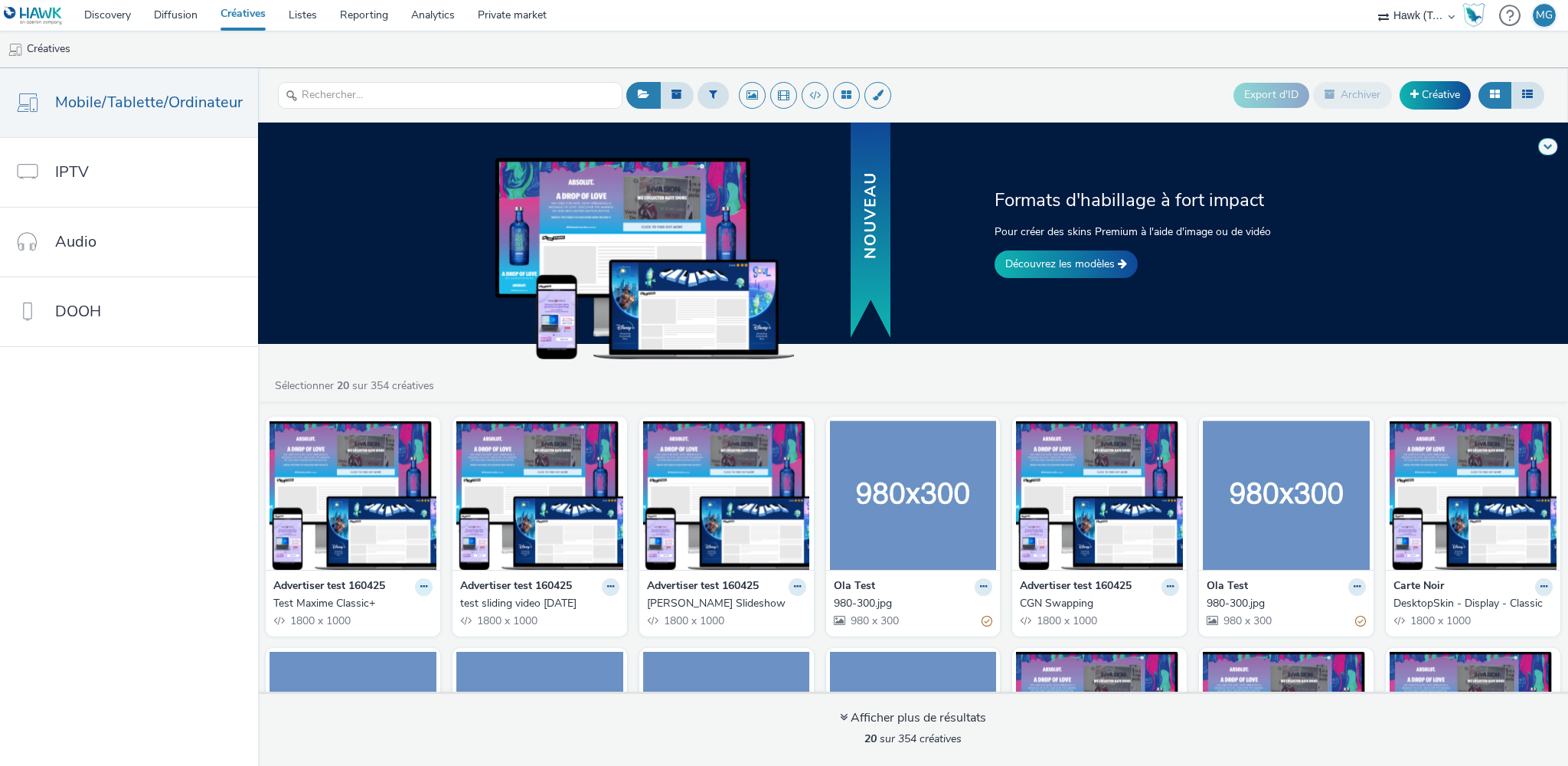
click at [420, 586] on icon at bounding box center [423, 587] width 7 height 10
click at [360, 618] on link "Modifier" at bounding box center [375, 613] width 115 height 31
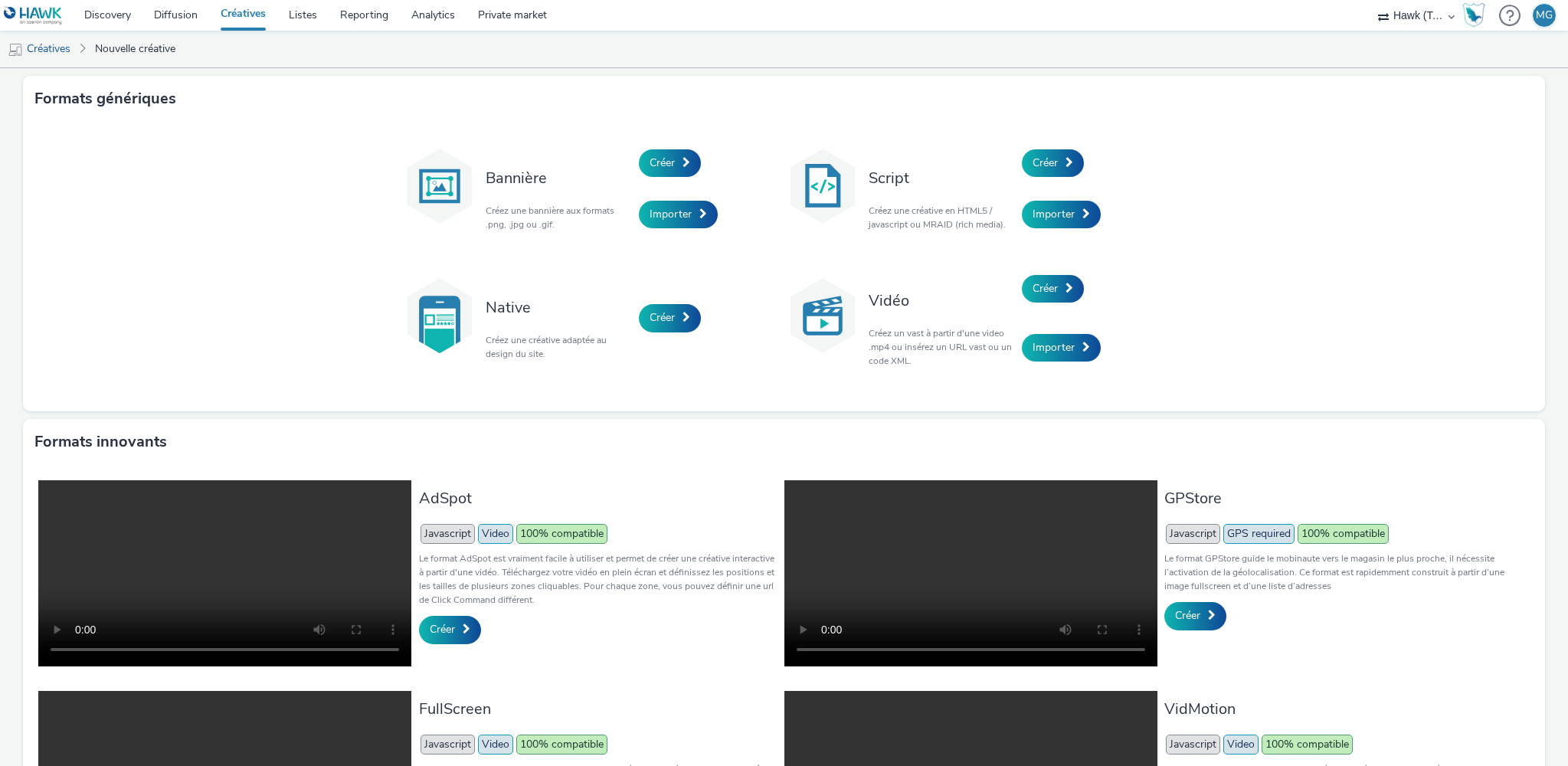
click at [245, 21] on link "Créatives" at bounding box center [243, 15] width 68 height 31
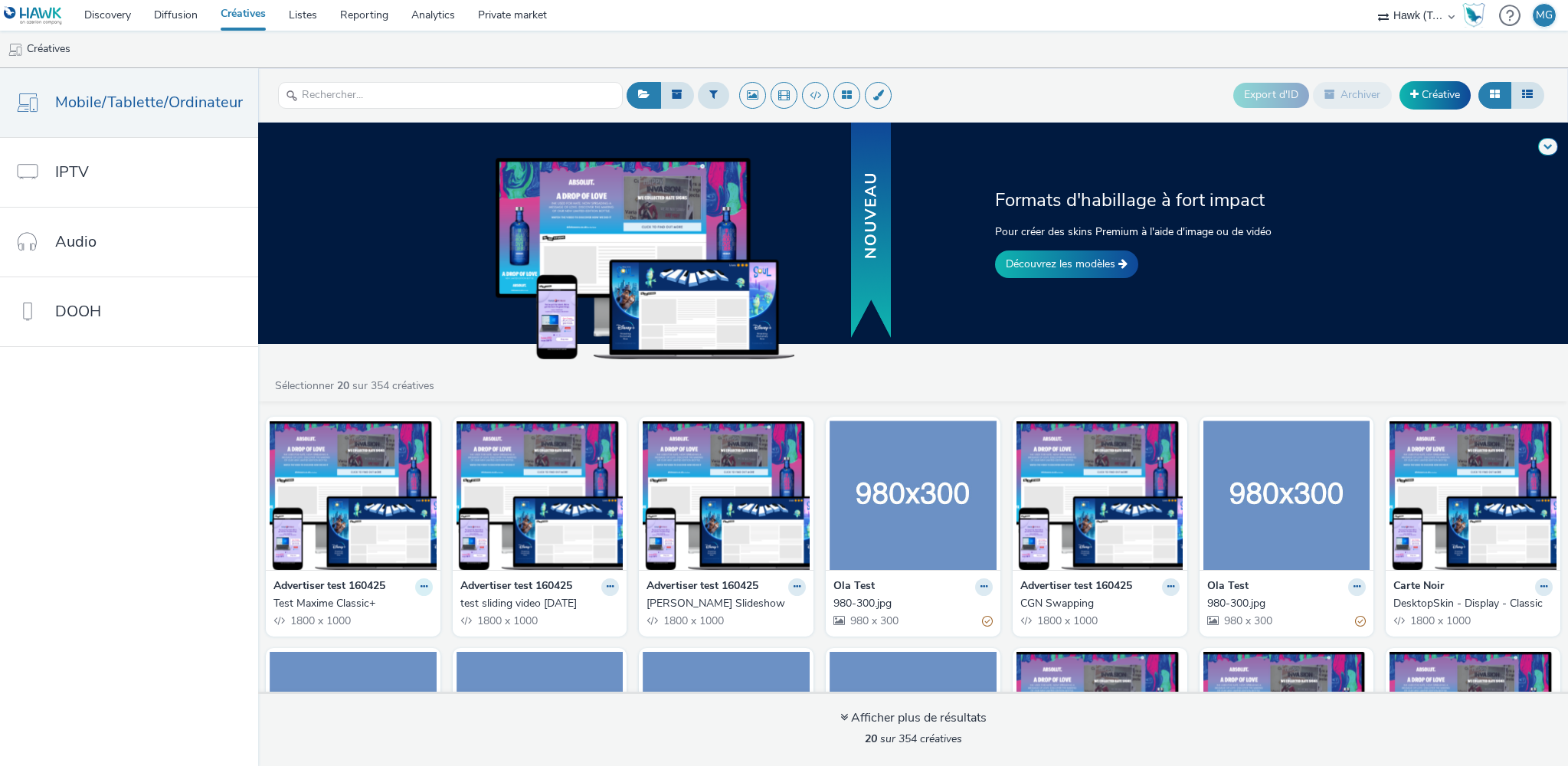
click at [420, 585] on icon at bounding box center [424, 587] width 7 height 10
click at [374, 610] on link "Modifier" at bounding box center [375, 613] width 115 height 31
click at [358, 614] on link "Modifier" at bounding box center [375, 613] width 115 height 31
click at [385, 607] on link "Modifier" at bounding box center [375, 613] width 115 height 31
click at [176, 582] on nav "Mobile/Tablette/Ordinateur IPTV Audio DOOH" at bounding box center [129, 417] width 258 height 698
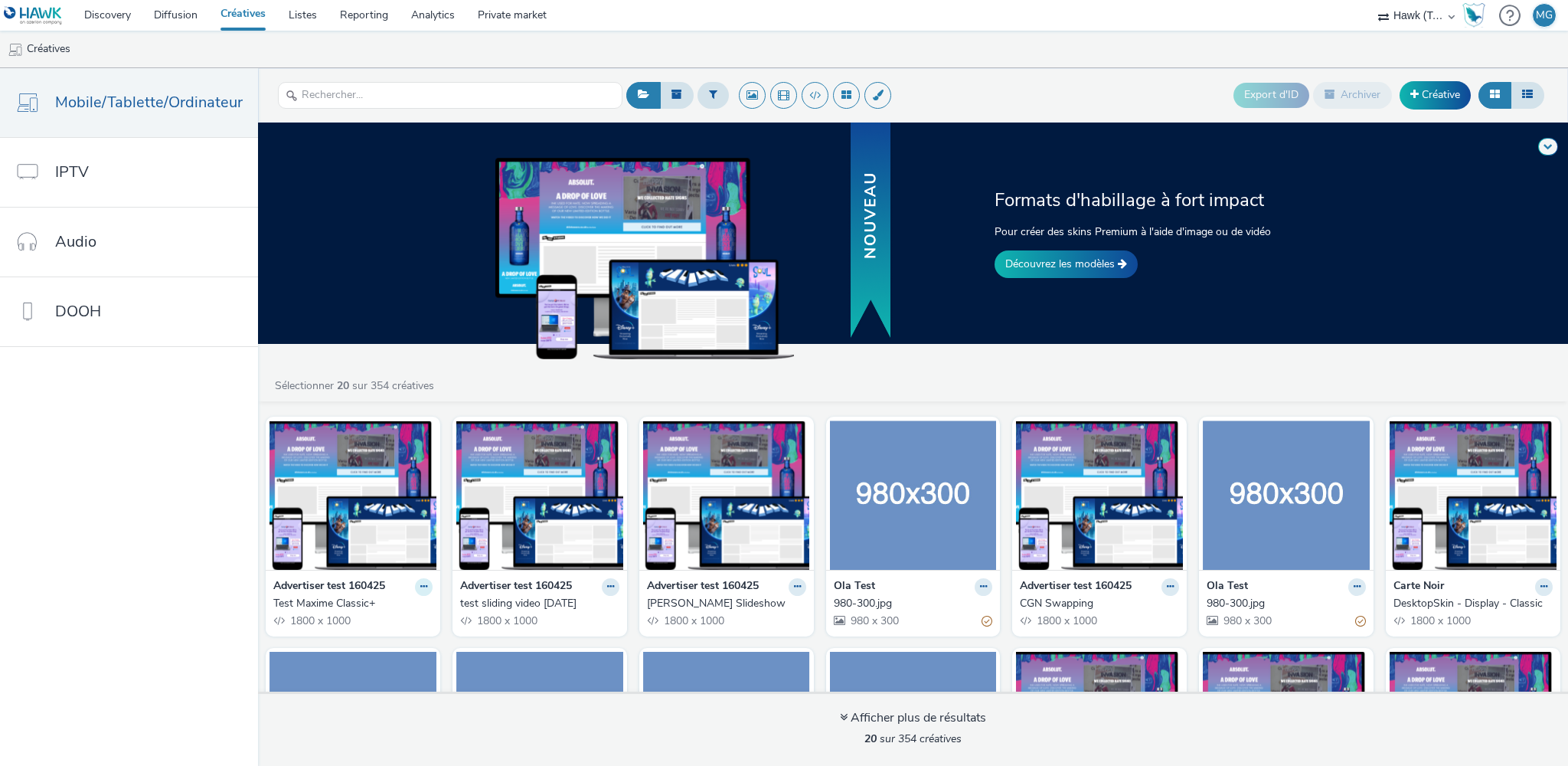
click at [420, 587] on icon at bounding box center [423, 587] width 7 height 10
click at [368, 618] on link "Modifier" at bounding box center [375, 613] width 115 height 31
